Goal: Ask a question

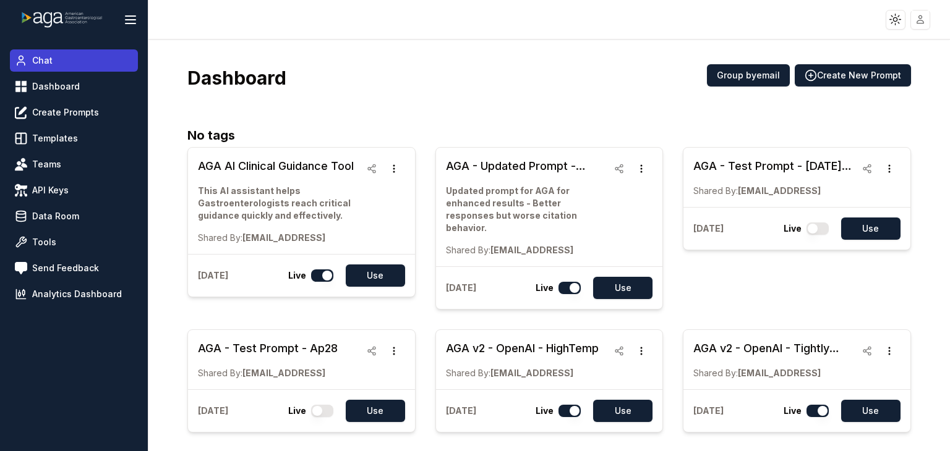
click at [59, 65] on link "Chat" at bounding box center [74, 60] width 128 height 22
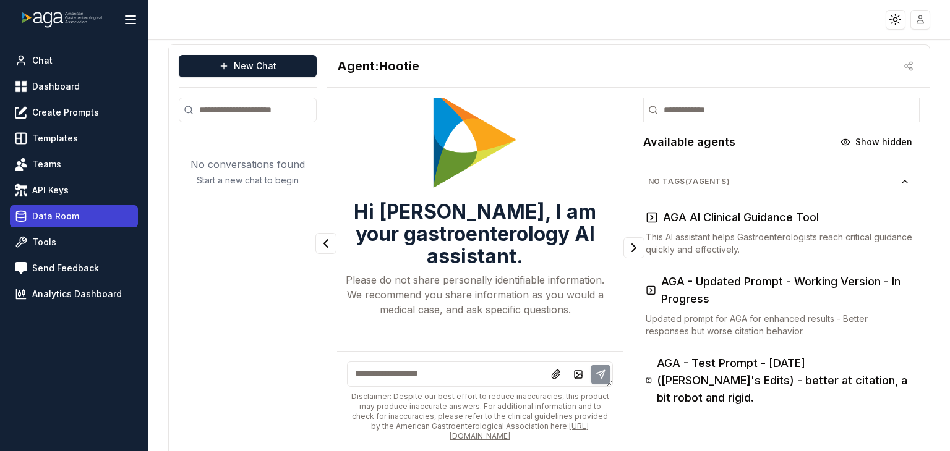
click at [37, 214] on span "Data Room" at bounding box center [55, 216] width 47 height 12
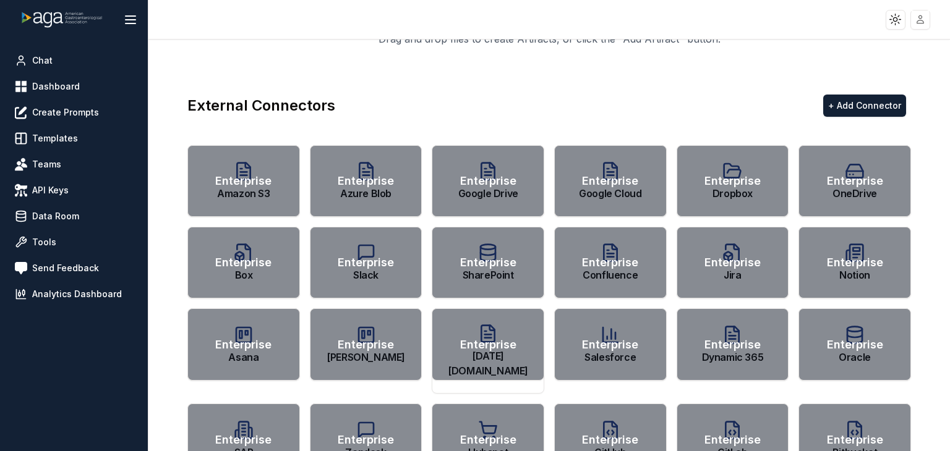
scroll to position [272, 0]
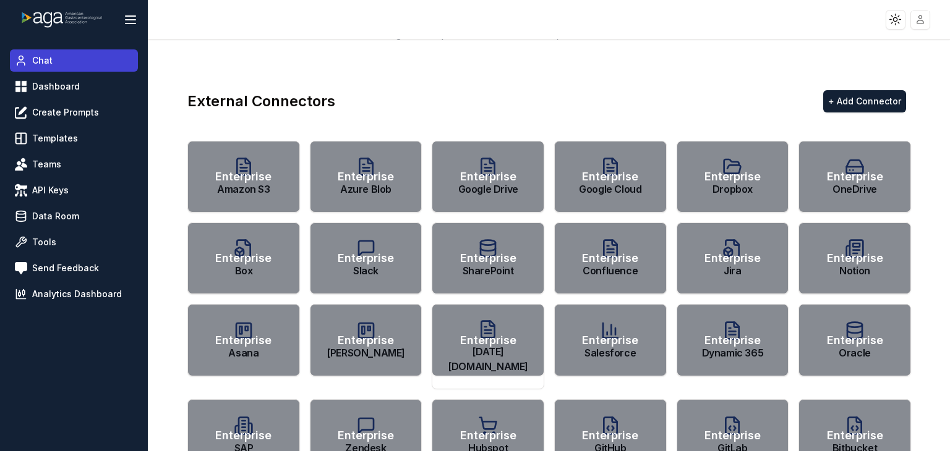
click at [54, 54] on link "Chat" at bounding box center [74, 60] width 128 height 22
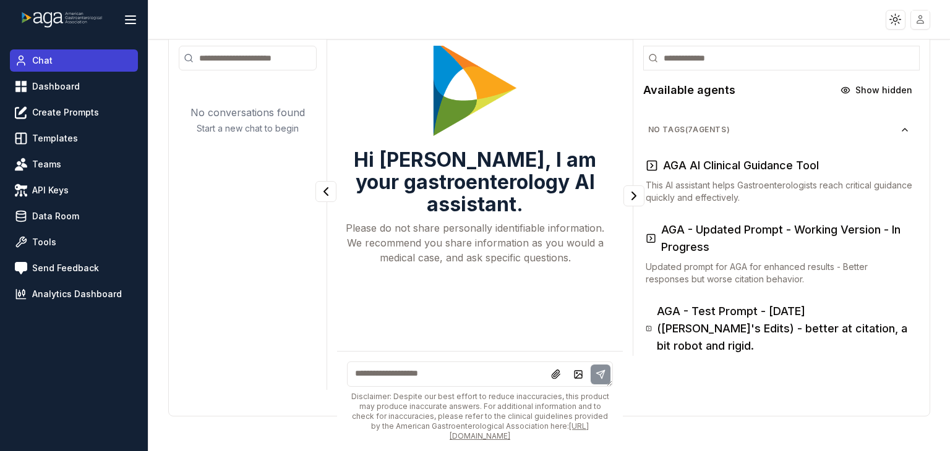
scroll to position [62, 0]
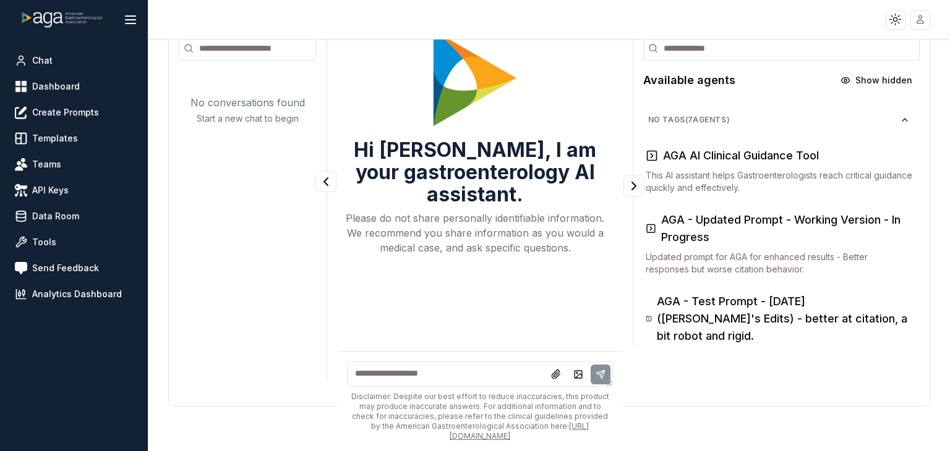
click at [386, 370] on textarea at bounding box center [479, 374] width 265 height 25
type textarea "**********"
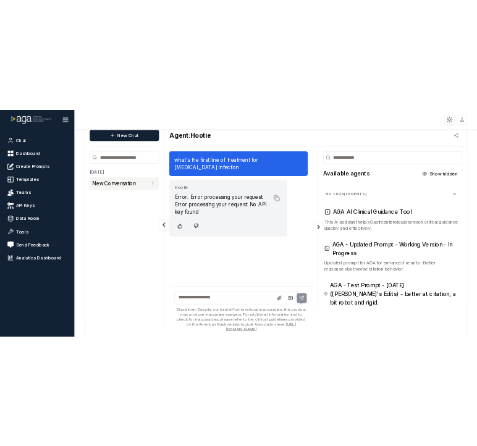
scroll to position [0, 0]
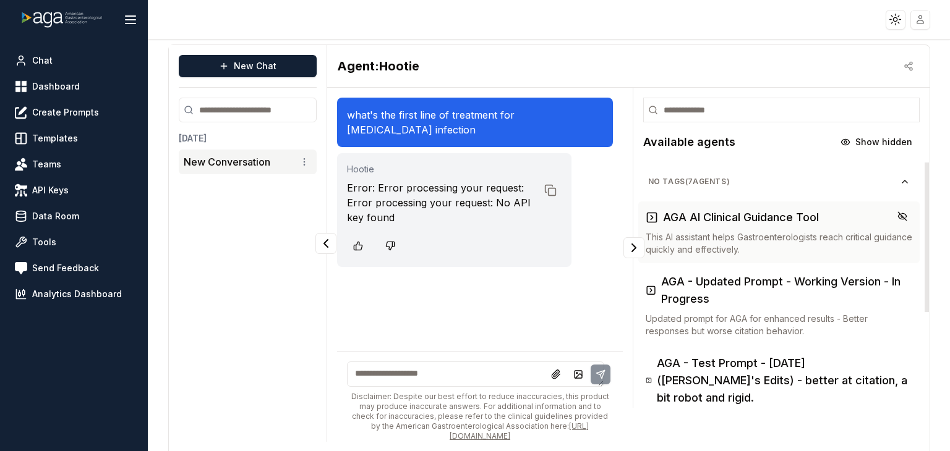
click at [683, 249] on p "This AI assistant helps Gastroenterologists reach critical guidance quickly and…" at bounding box center [779, 243] width 267 height 25
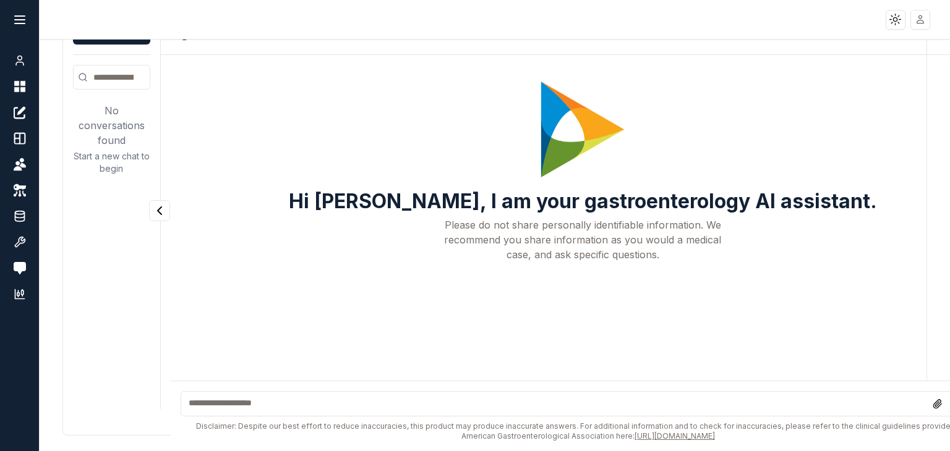
scroll to position [35, 0]
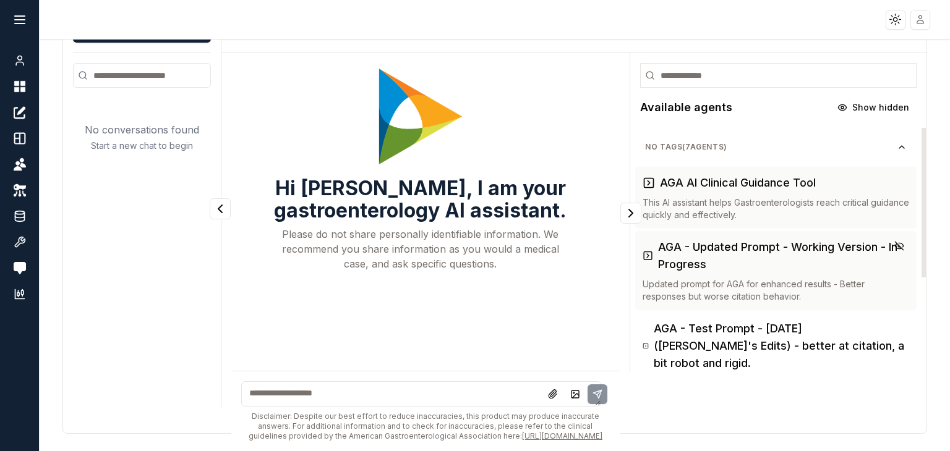
click at [682, 289] on p "Updated prompt for AGA for enhanced results - Better responses but worse citati…" at bounding box center [776, 290] width 267 height 25
click at [680, 192] on div "AGA AI Clinical Guidance Tool This AI assistant helps Gastroenterologists reach…" at bounding box center [776, 197] width 267 height 47
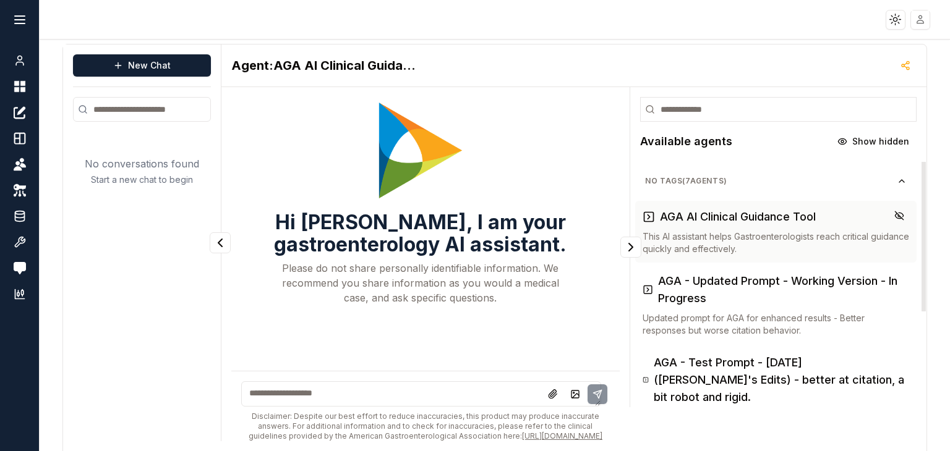
scroll to position [0, 0]
click at [282, 384] on textarea at bounding box center [421, 394] width 360 height 25
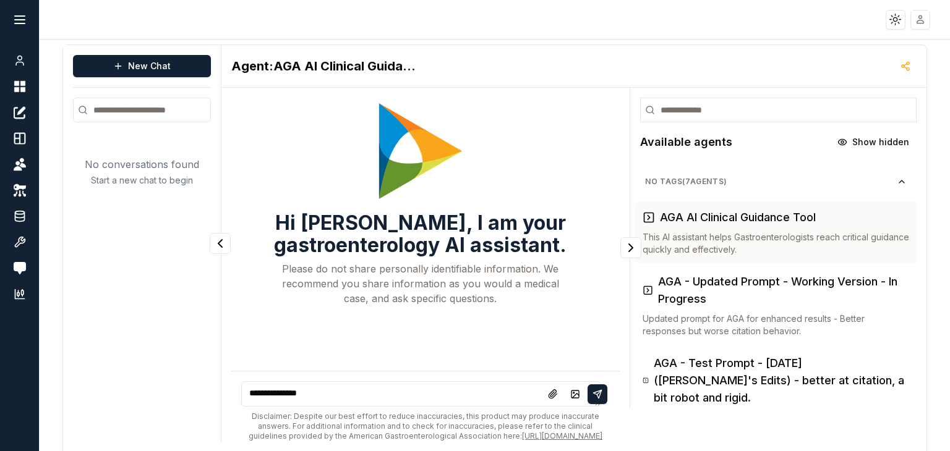
type textarea "**********"
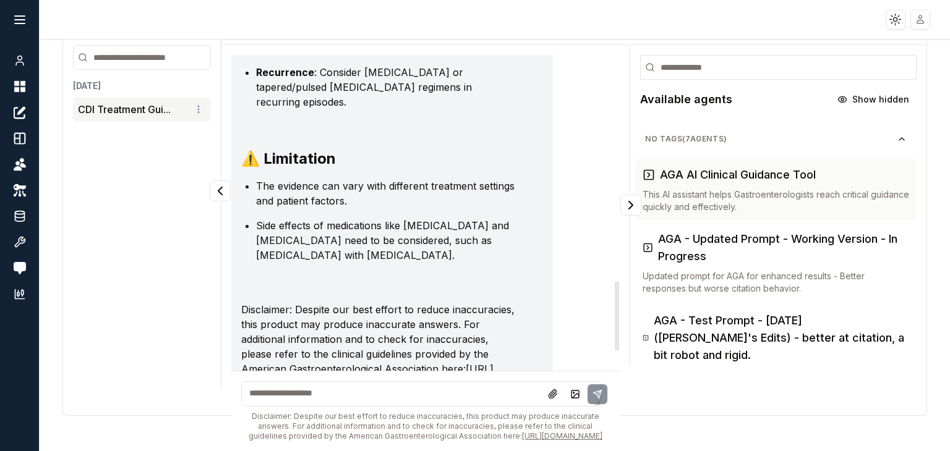
scroll to position [1138, 0]
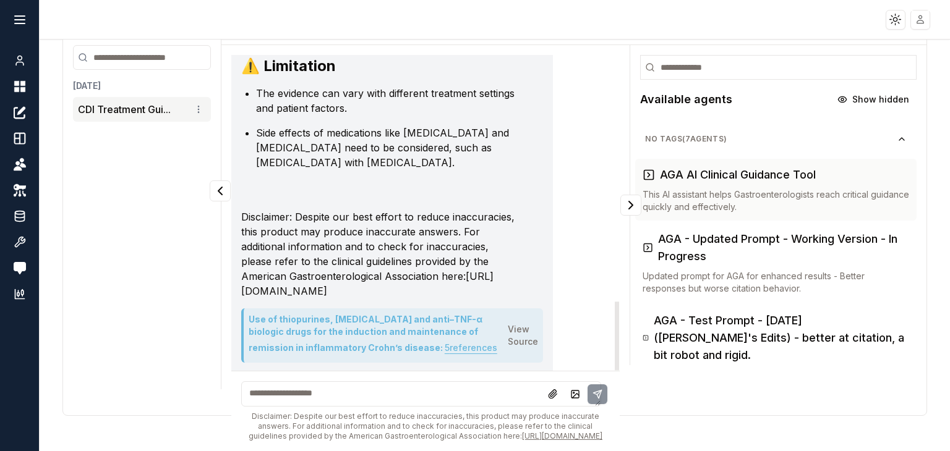
click at [445, 338] on button "5 reference s" at bounding box center [471, 348] width 53 height 20
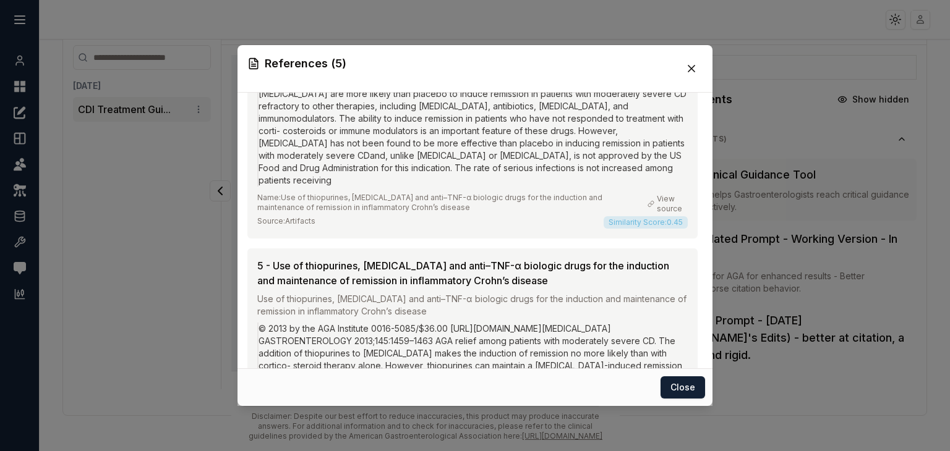
scroll to position [399, 0]
click at [409, 322] on div "© 2013 by the AGA Institute 0016-5085/$36.00 [URL][DOMAIN_NAME][MEDICAL_DATA] G…" at bounding box center [472, 384] width 430 height 124
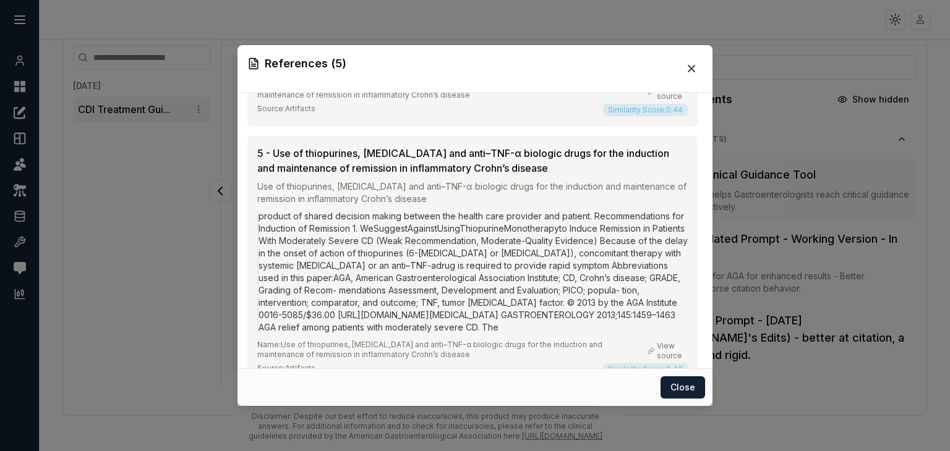
scroll to position [769, 0]
click at [419, 250] on div "product of shared decision making between the health care provider and patient.…" at bounding box center [472, 274] width 430 height 124
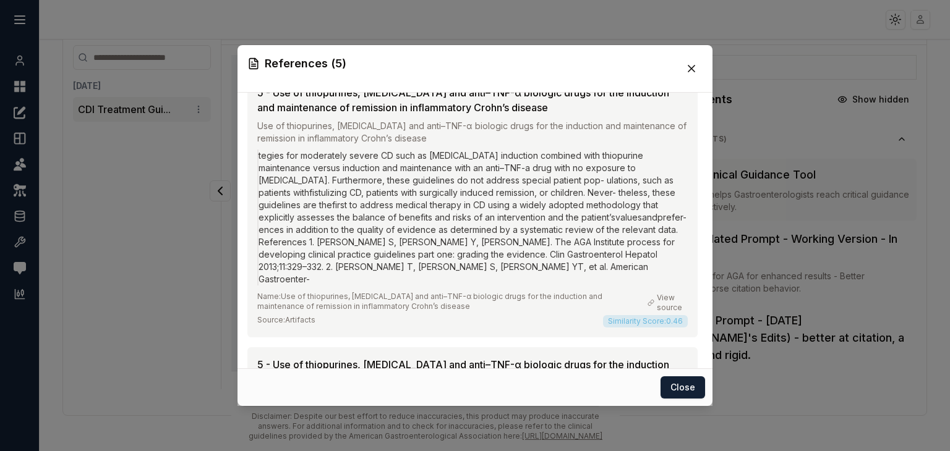
scroll to position [0, 0]
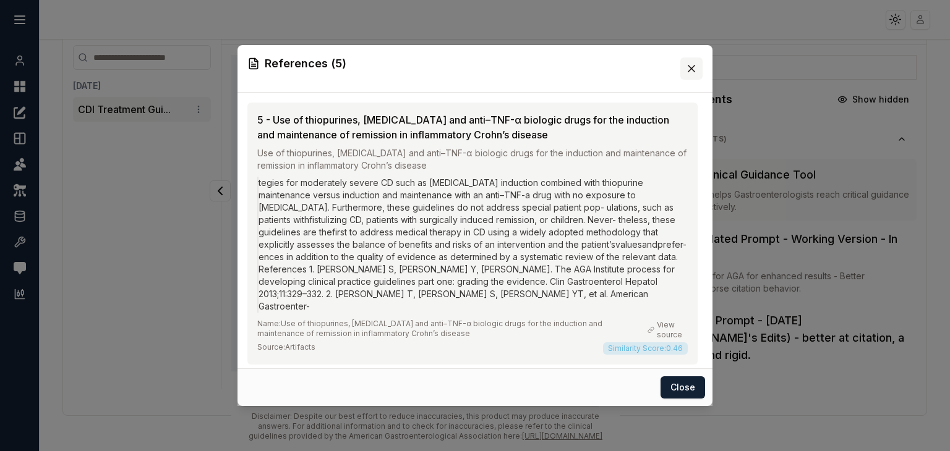
click at [690, 66] on icon at bounding box center [691, 69] width 6 height 6
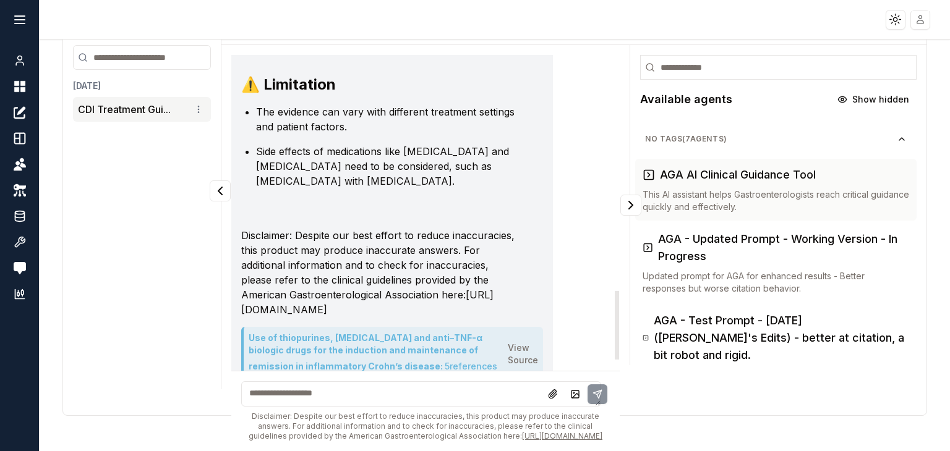
scroll to position [1138, 0]
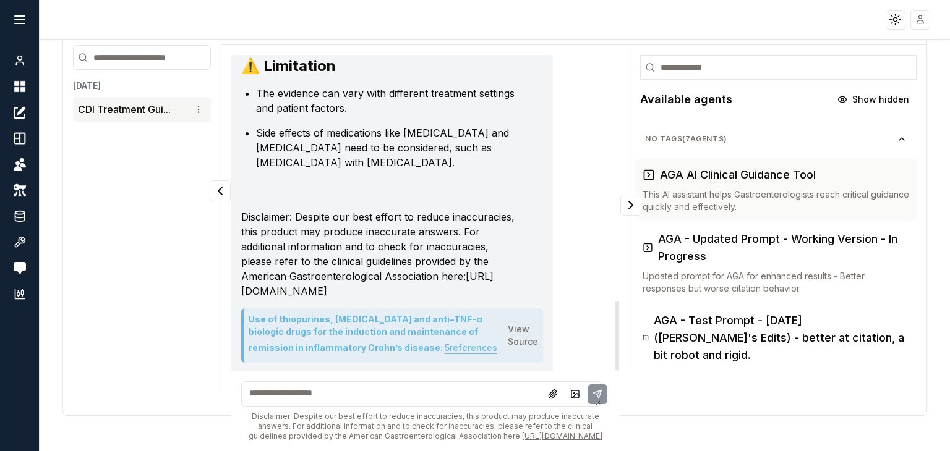
click at [445, 338] on button "5 reference s" at bounding box center [471, 348] width 53 height 20
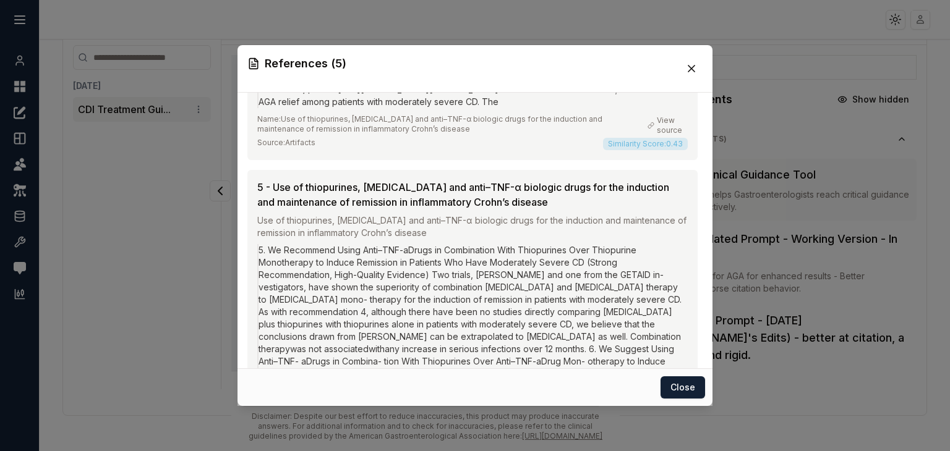
scroll to position [1032, 0]
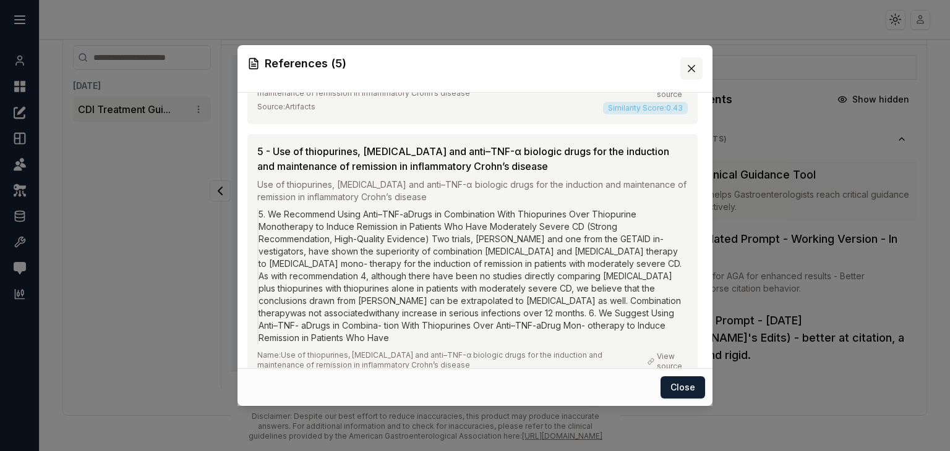
click at [690, 64] on icon at bounding box center [691, 68] width 12 height 12
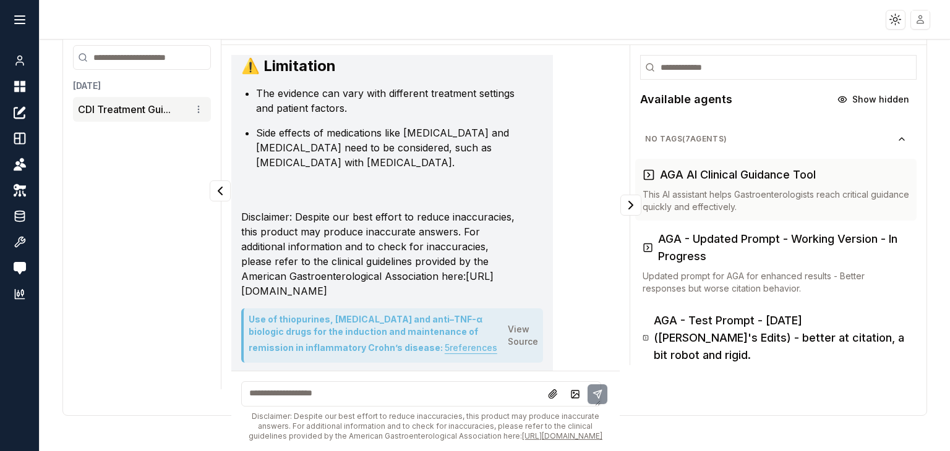
click at [349, 382] on textarea at bounding box center [421, 394] width 360 height 25
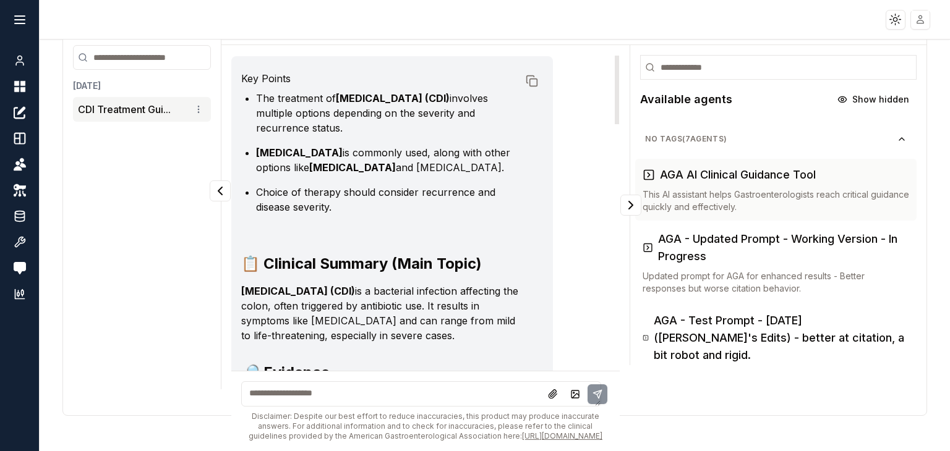
scroll to position [0, 0]
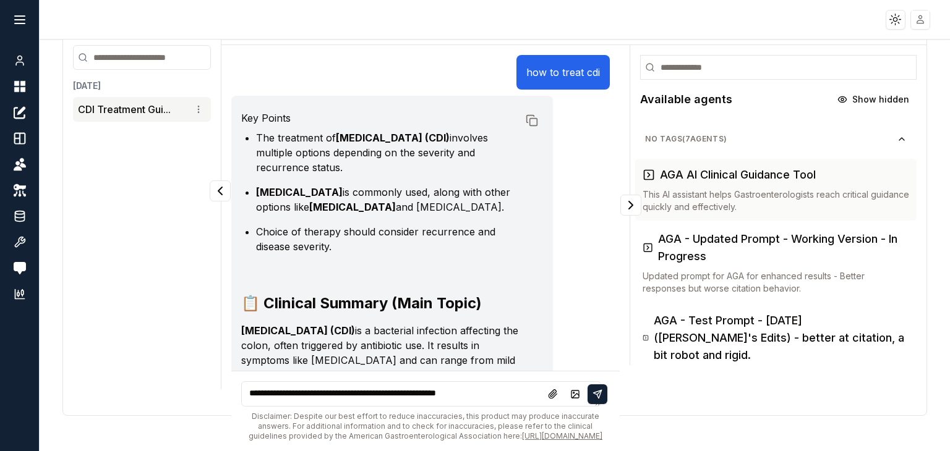
click at [348, 382] on textarea "**********" at bounding box center [421, 394] width 360 height 25
click at [508, 391] on textarea "**********" at bounding box center [421, 394] width 360 height 25
type textarea "**********"
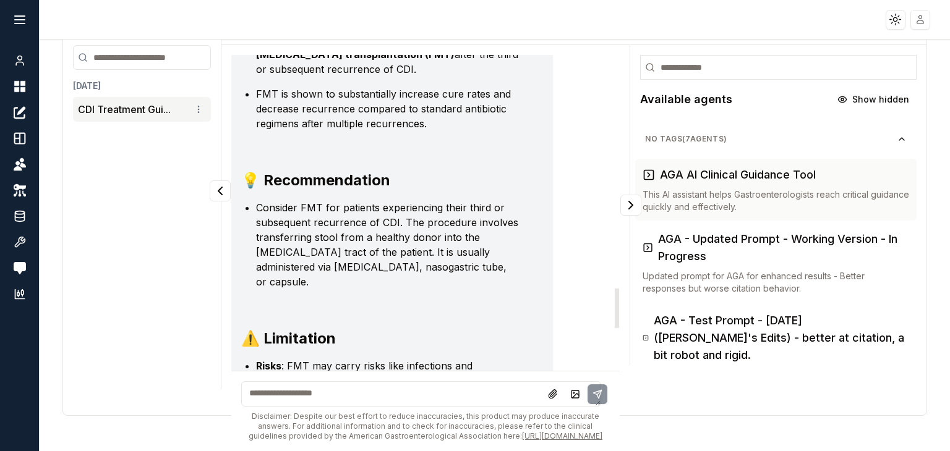
scroll to position [2009, 0]
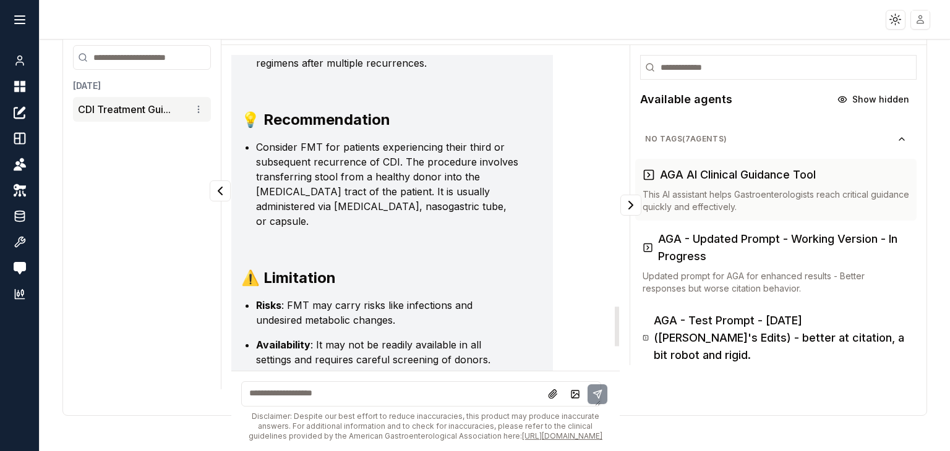
click at [340, 383] on textarea at bounding box center [421, 394] width 360 height 25
type textarea "**********"
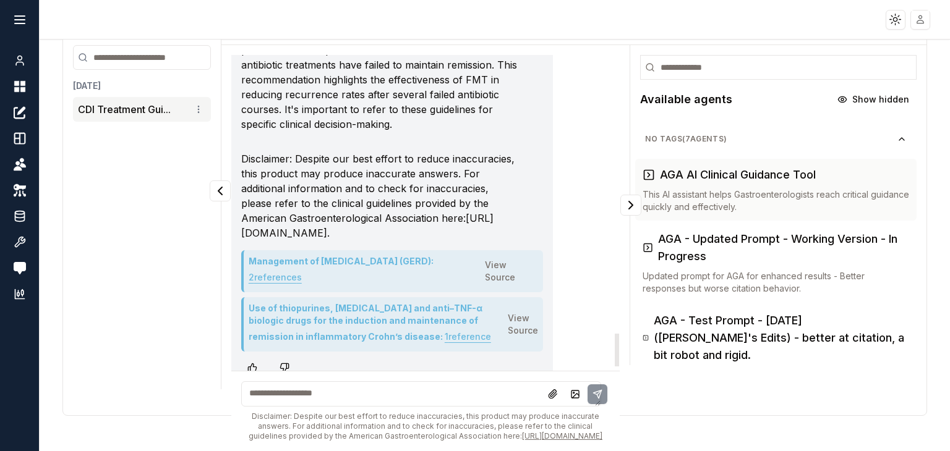
scroll to position [2714, 0]
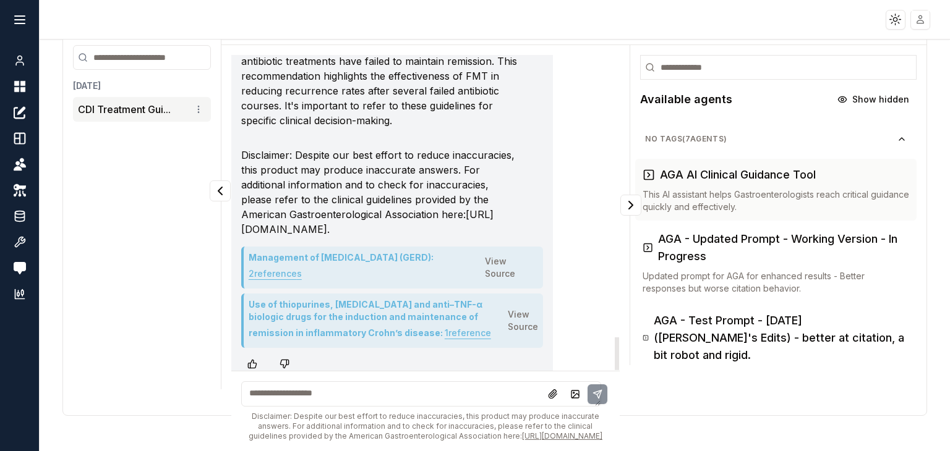
click at [445, 323] on button "1 reference" at bounding box center [468, 333] width 46 height 20
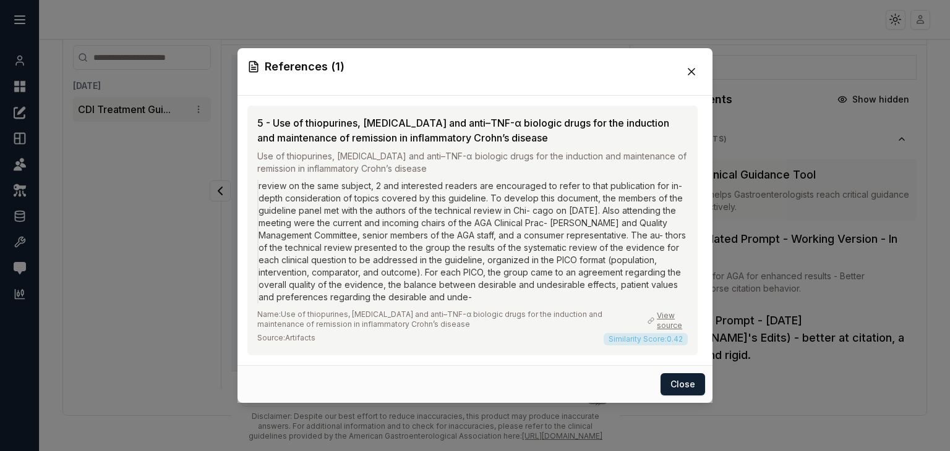
click at [668, 315] on link "View source" at bounding box center [667, 321] width 40 height 20
click at [689, 67] on icon at bounding box center [691, 72] width 12 height 12
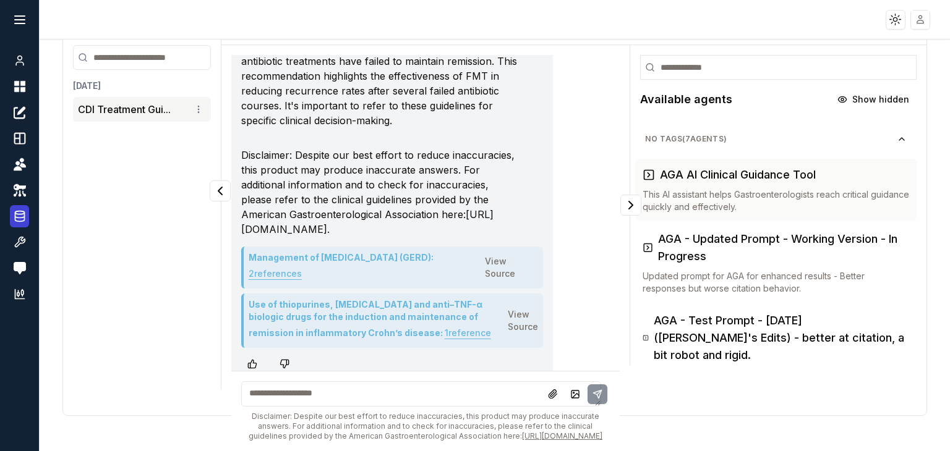
click at [19, 214] on ellipse at bounding box center [19, 212] width 9 height 3
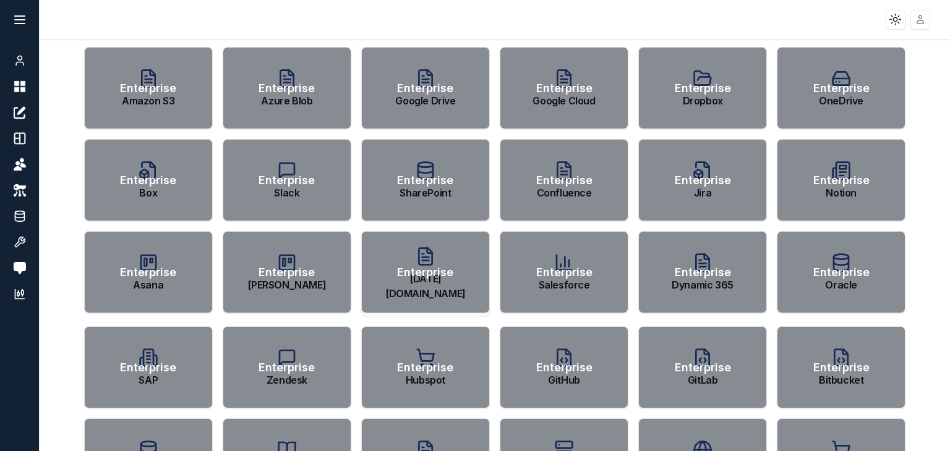
scroll to position [406, 0]
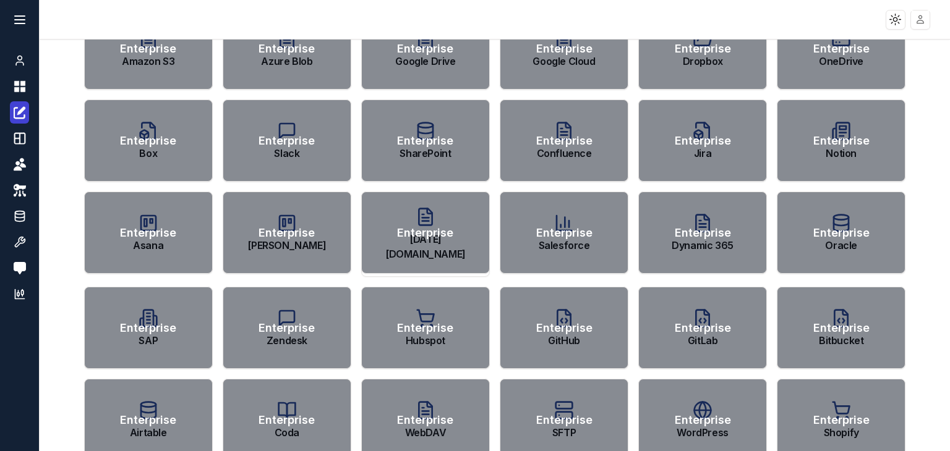
click at [17, 108] on icon at bounding box center [19, 113] width 11 height 11
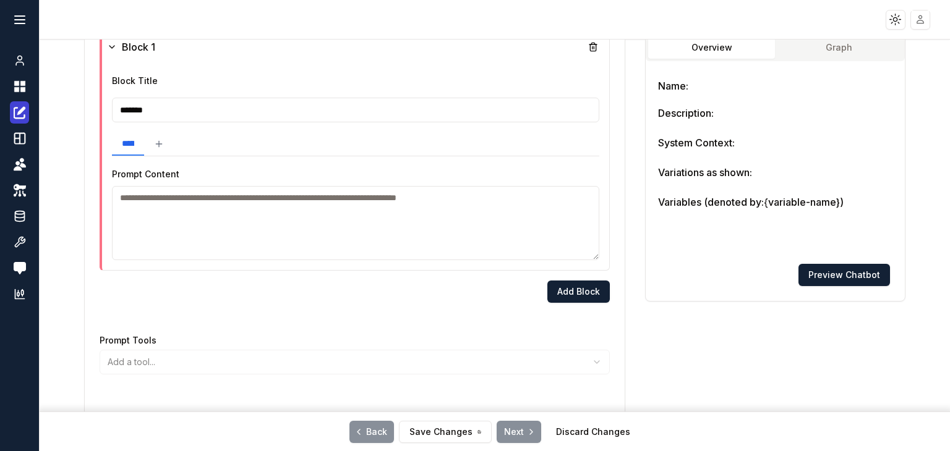
scroll to position [5, 0]
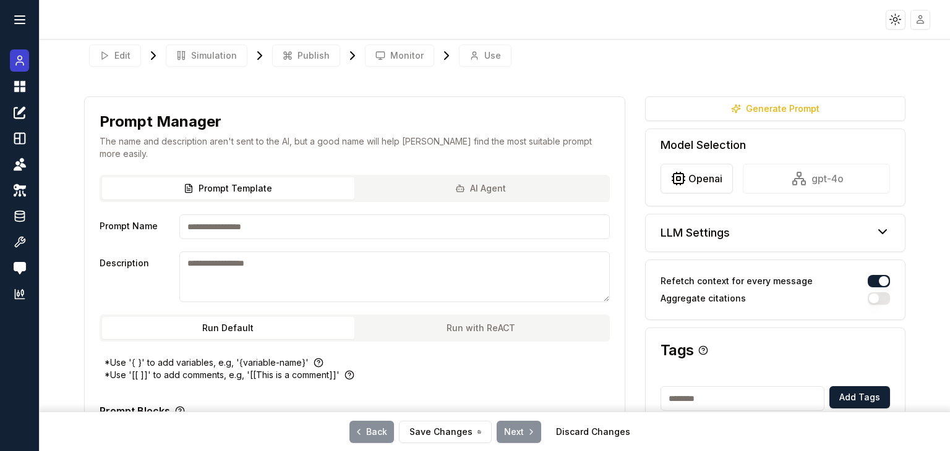
click at [20, 60] on circle at bounding box center [19, 58] width 4 height 4
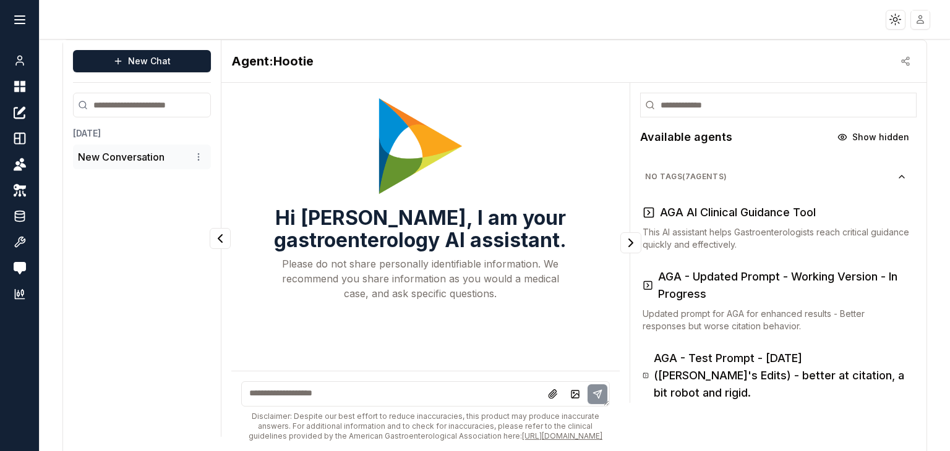
click at [145, 157] on p "New Conversation" at bounding box center [121, 157] width 87 height 15
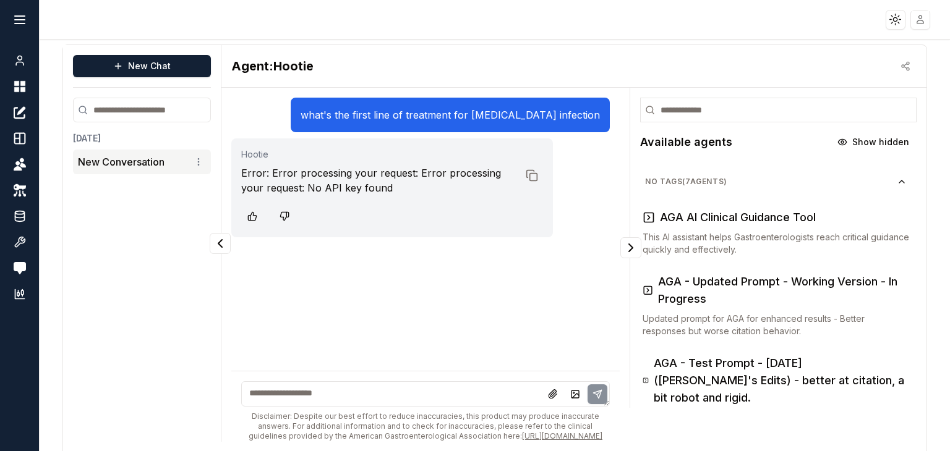
scroll to position [52, 0]
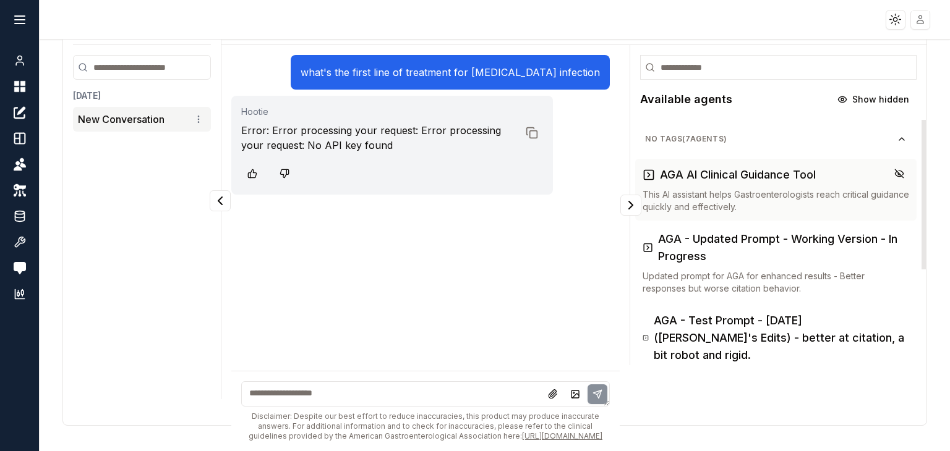
click at [706, 189] on p "This AI assistant helps Gastroenterologists reach critical guidance quickly and…" at bounding box center [776, 201] width 267 height 25
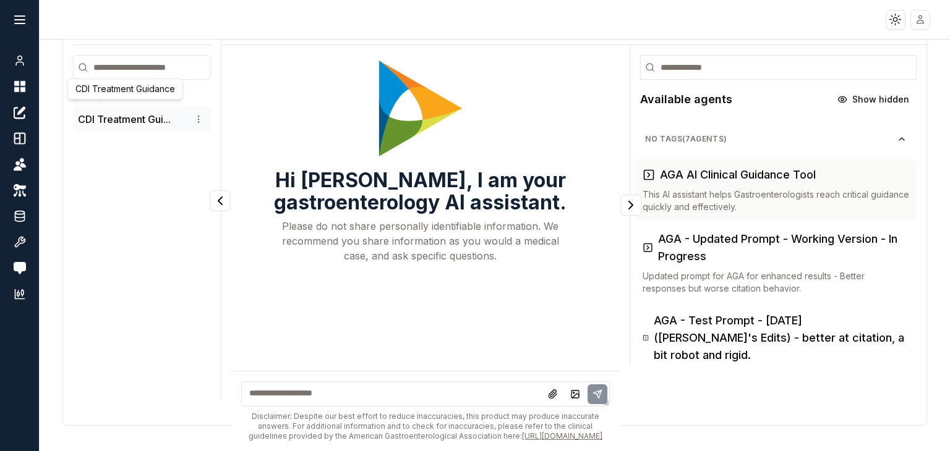
click at [127, 116] on button "CDI Treatment Gui..." at bounding box center [124, 119] width 93 height 15
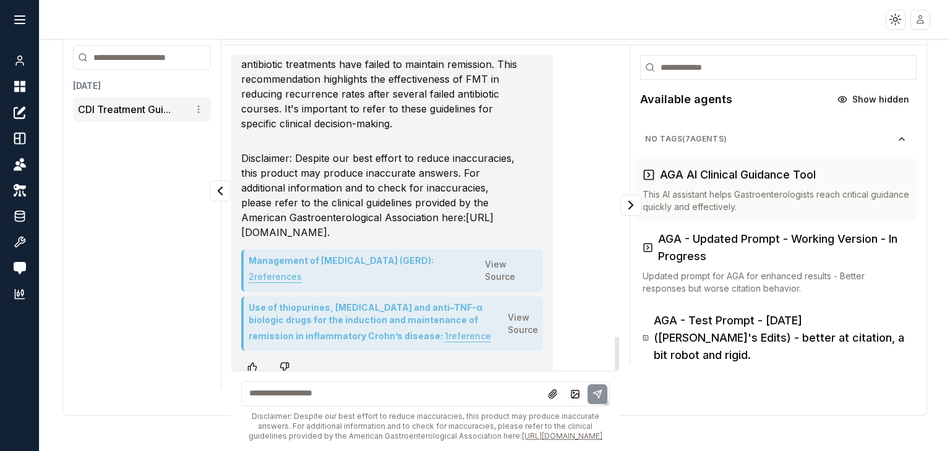
scroll to position [2714, 0]
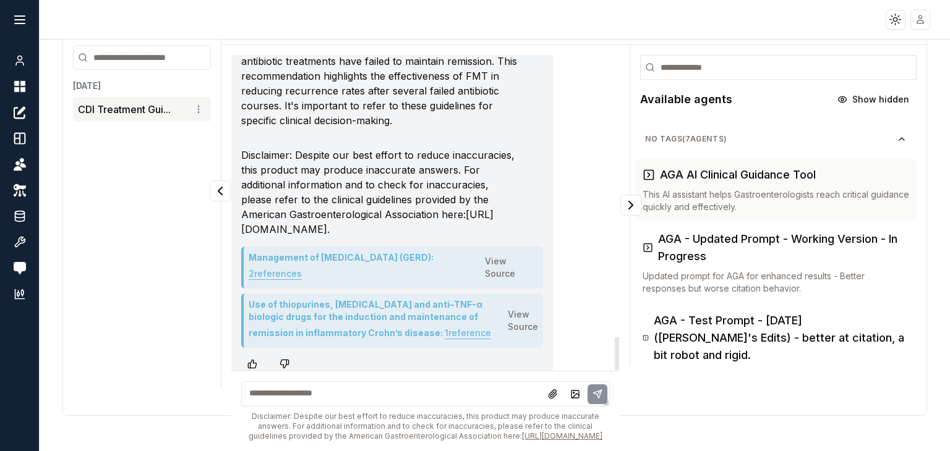
click at [331, 382] on textarea at bounding box center [425, 394] width 369 height 25
type textarea "**********"
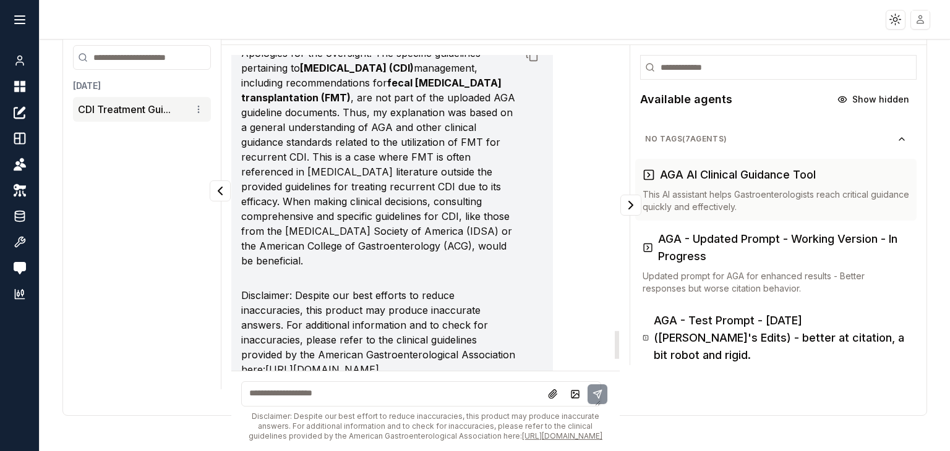
scroll to position [3255, 0]
